Goal: Task Accomplishment & Management: Manage account settings

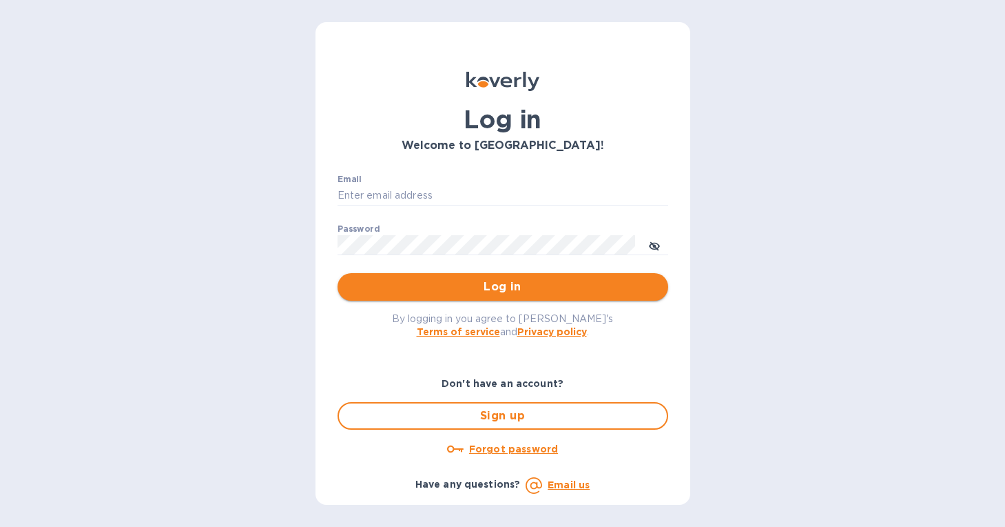
type input "[PERSON_NAME][EMAIL_ADDRESS][DOMAIN_NAME]"
click at [452, 284] on span "Log in" at bounding box center [503, 286] width 309 height 17
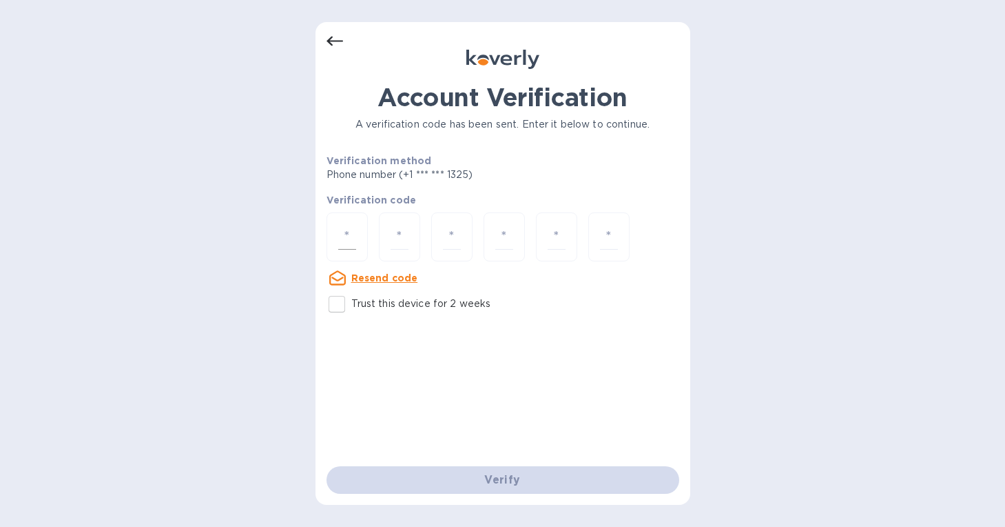
click at [343, 234] on input "number" at bounding box center [347, 236] width 18 height 25
paste input "1"
type input "1"
type input "7"
type input "1"
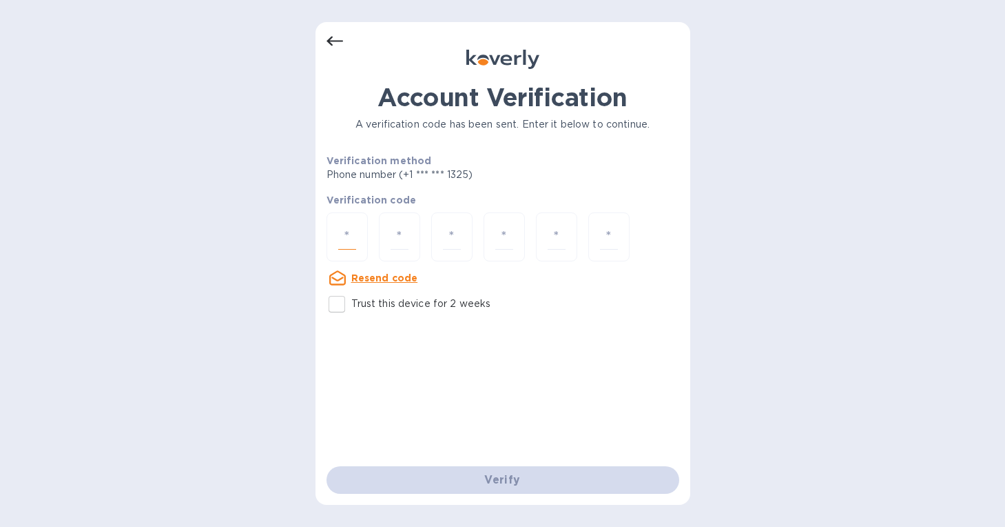
type input "9"
type input "8"
type input "4"
